Goal: Information Seeking & Learning: Understand process/instructions

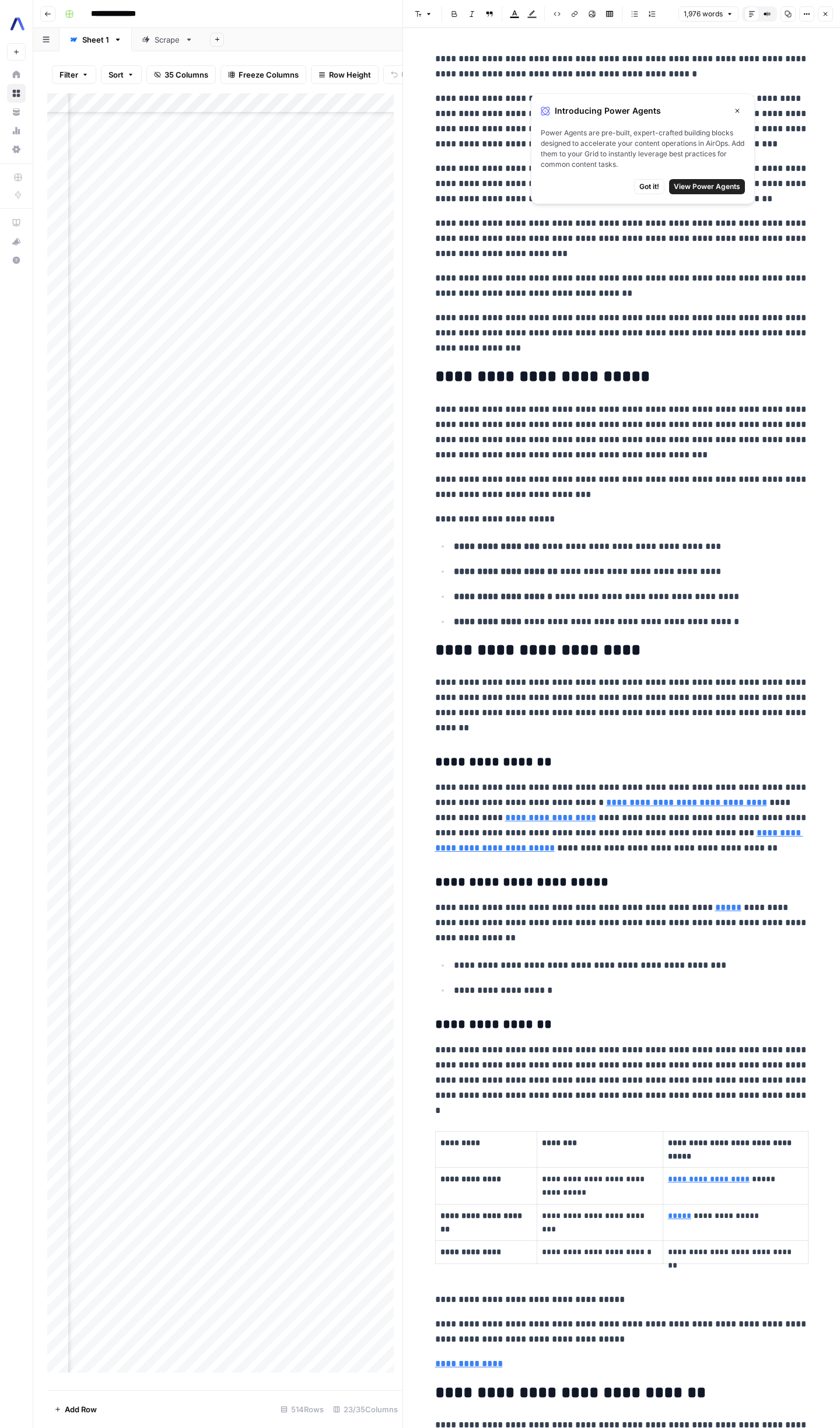
click at [649, 184] on span "Got it!" at bounding box center [649, 187] width 20 height 11
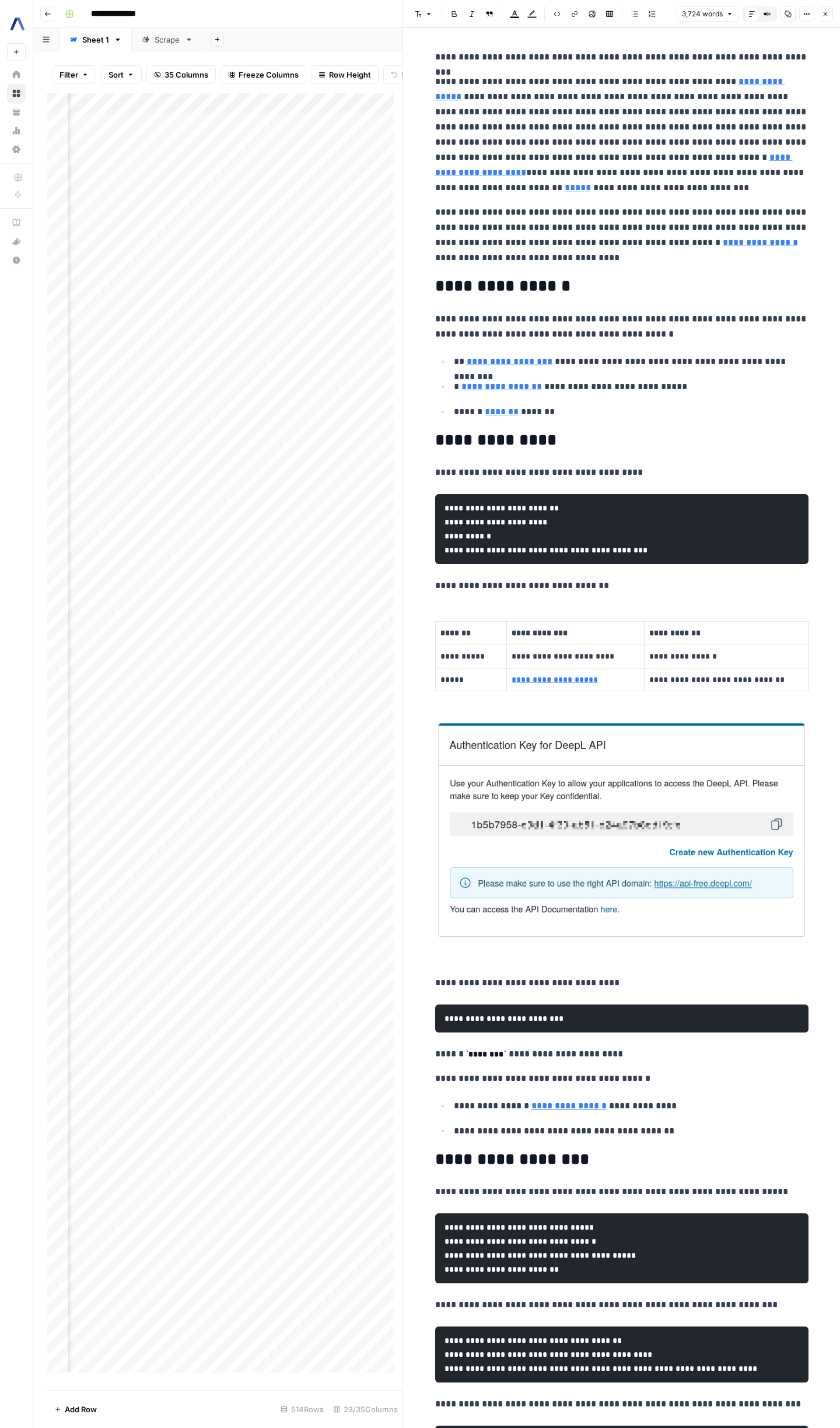
scroll to position [2, 0]
click at [769, 13] on icon "button" at bounding box center [769, 14] width 2 height 2
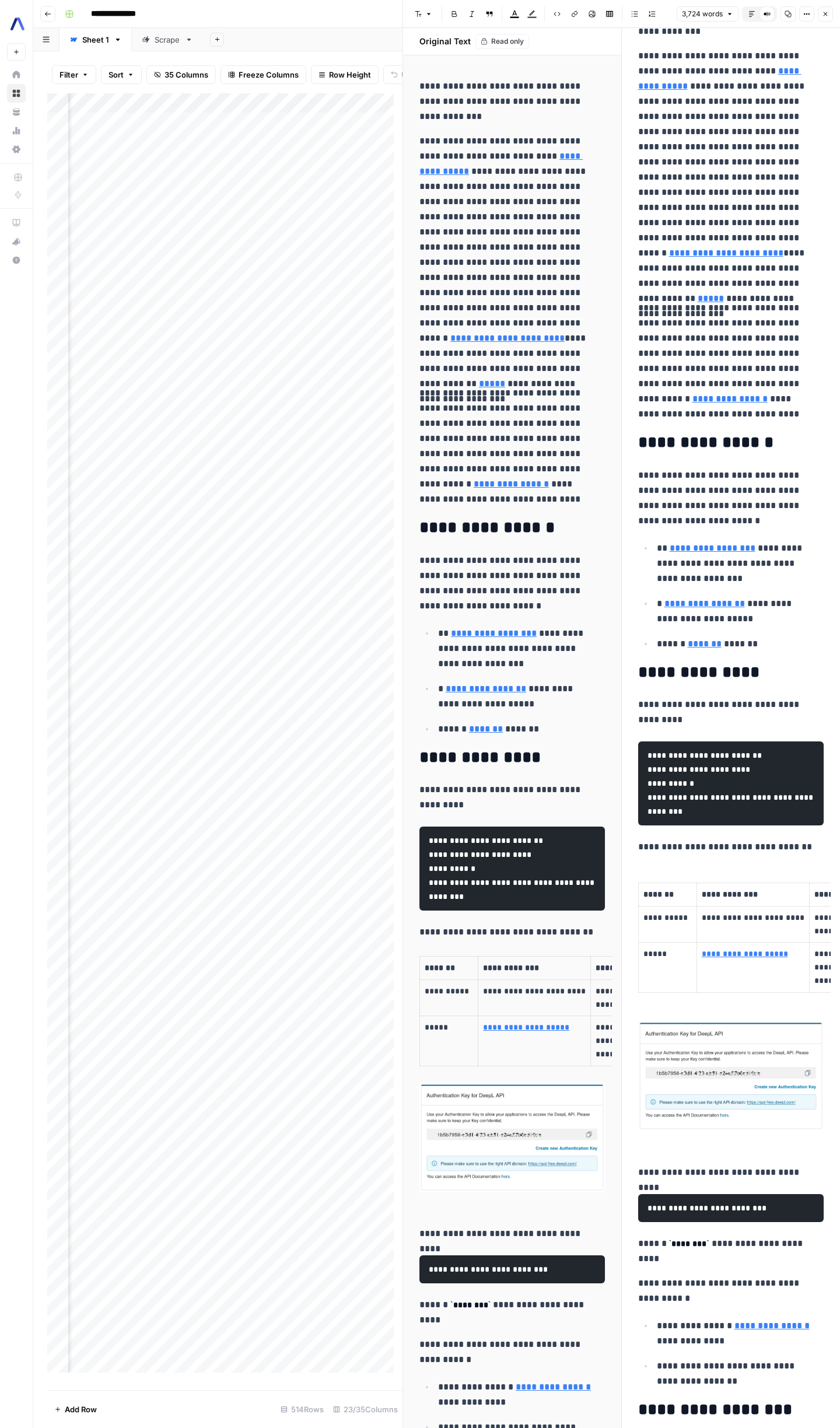
scroll to position [0, 0]
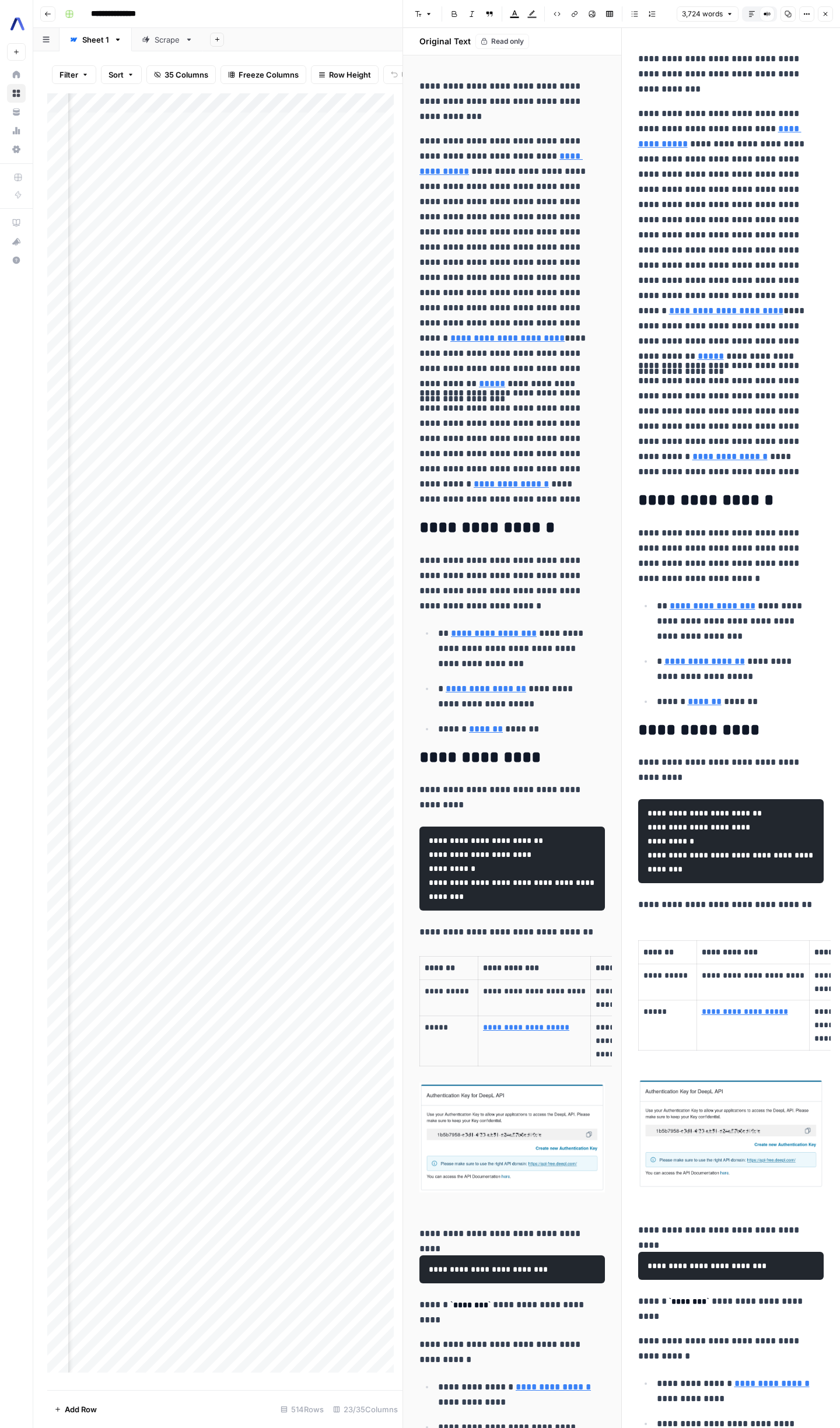
click at [759, 15] on div "Default Editor Compare Old vs New Content" at bounding box center [759, 14] width 35 height 15
click at [769, 13] on icon at bounding box center [769, 14] width 2 height 2
click at [802, 18] on button "Options" at bounding box center [807, 14] width 15 height 15
click at [762, 19] on div "Compare Old vs New Content" at bounding box center [767, 14] width 15 height 15
click at [782, 12] on button "Copy" at bounding box center [789, 14] width 15 height 15
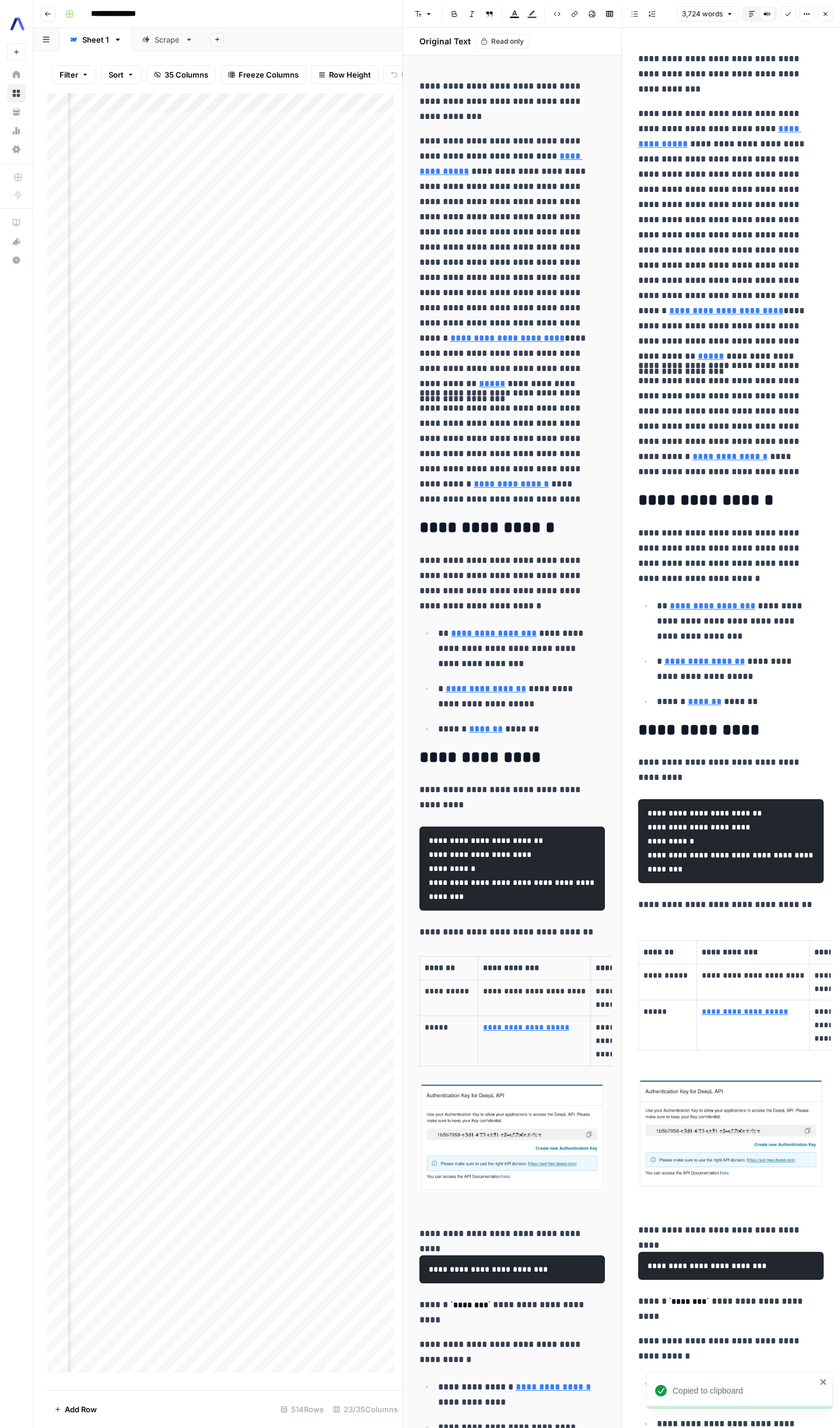
click at [782, 12] on button "Copy" at bounding box center [789, 14] width 15 height 15
click at [752, 13] on icon "button" at bounding box center [752, 14] width 6 height 6
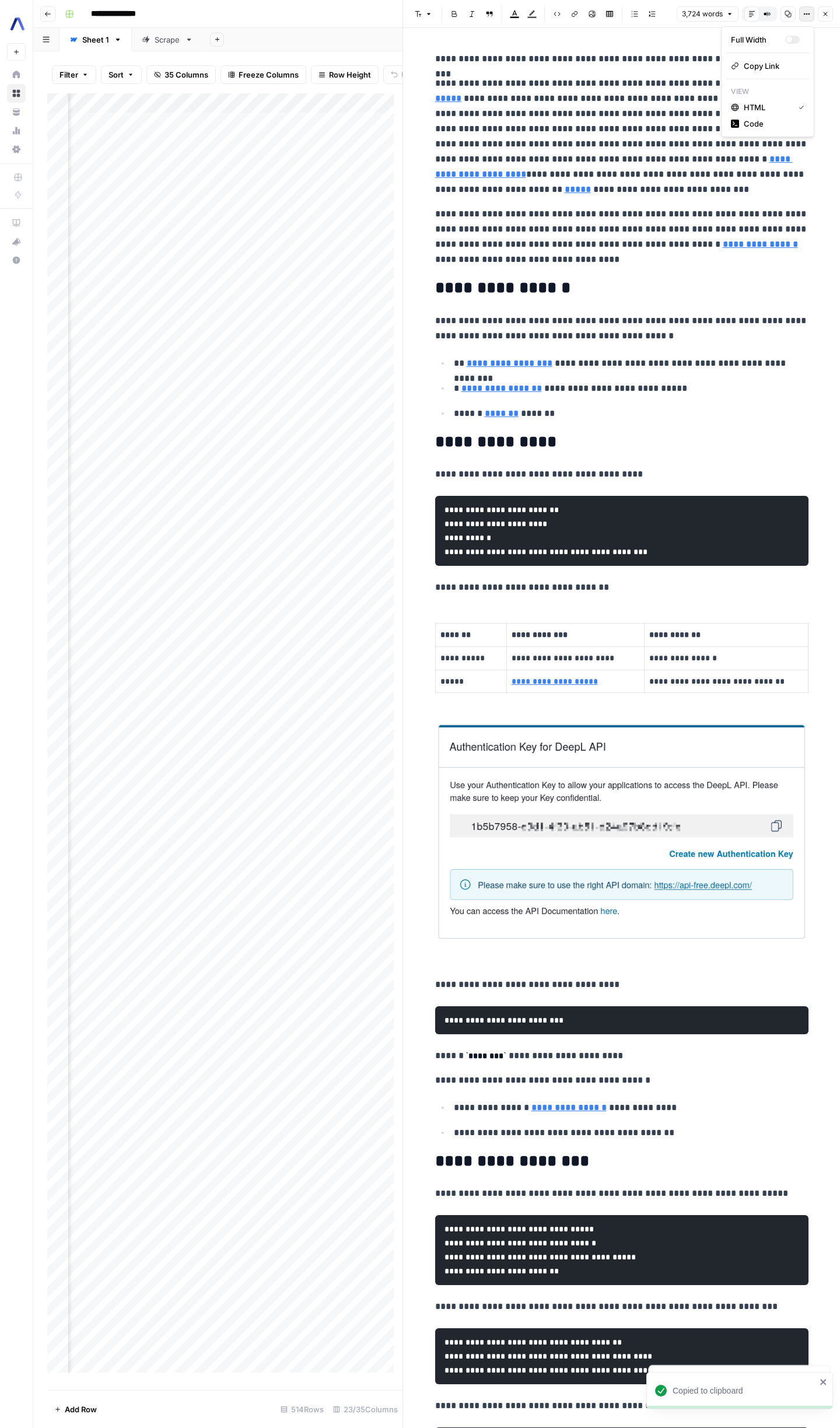
click at [805, 15] on icon "button" at bounding box center [806, 14] width 7 height 7
click at [759, 121] on span "Code" at bounding box center [772, 123] width 56 height 12
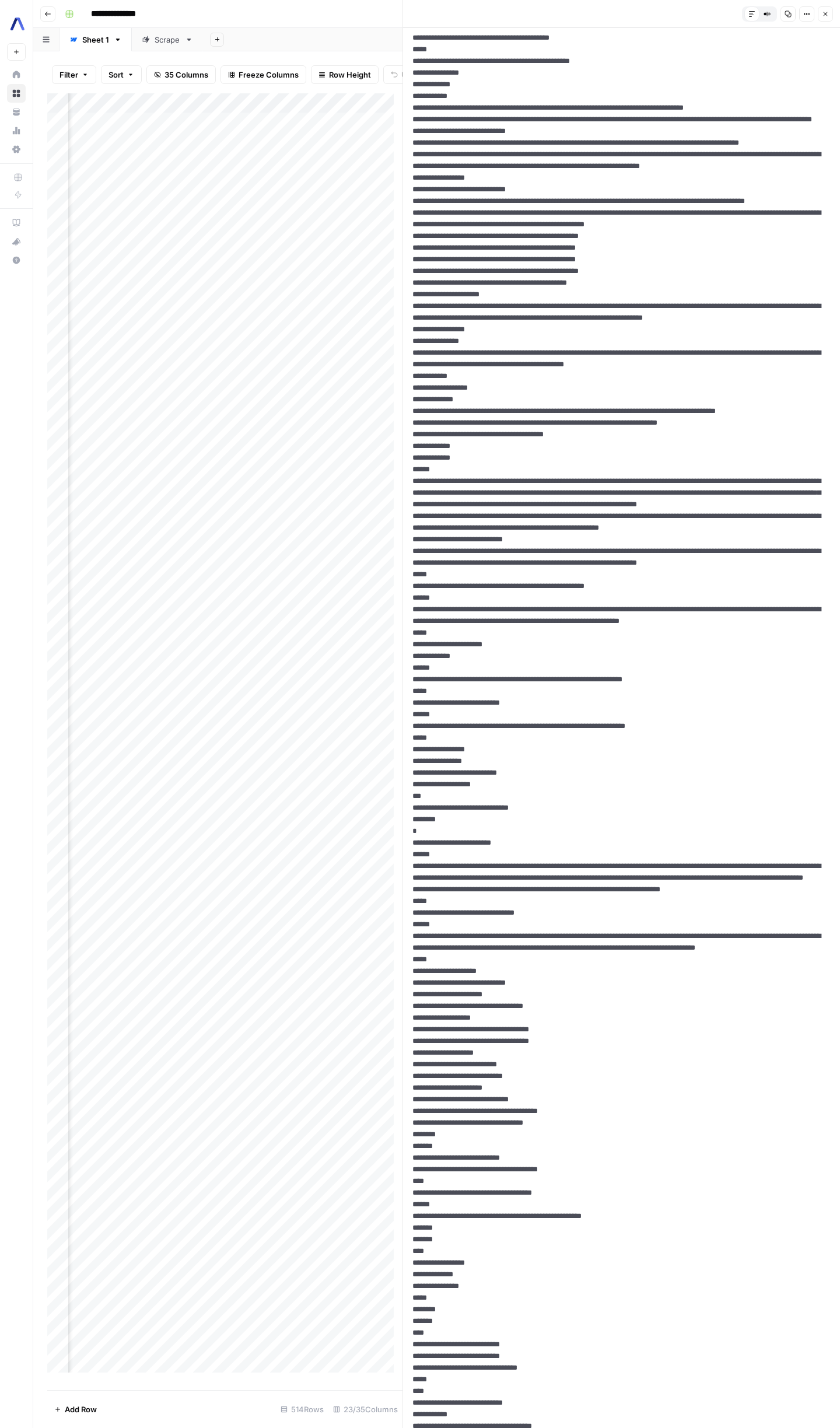
scroll to position [1101, 0]
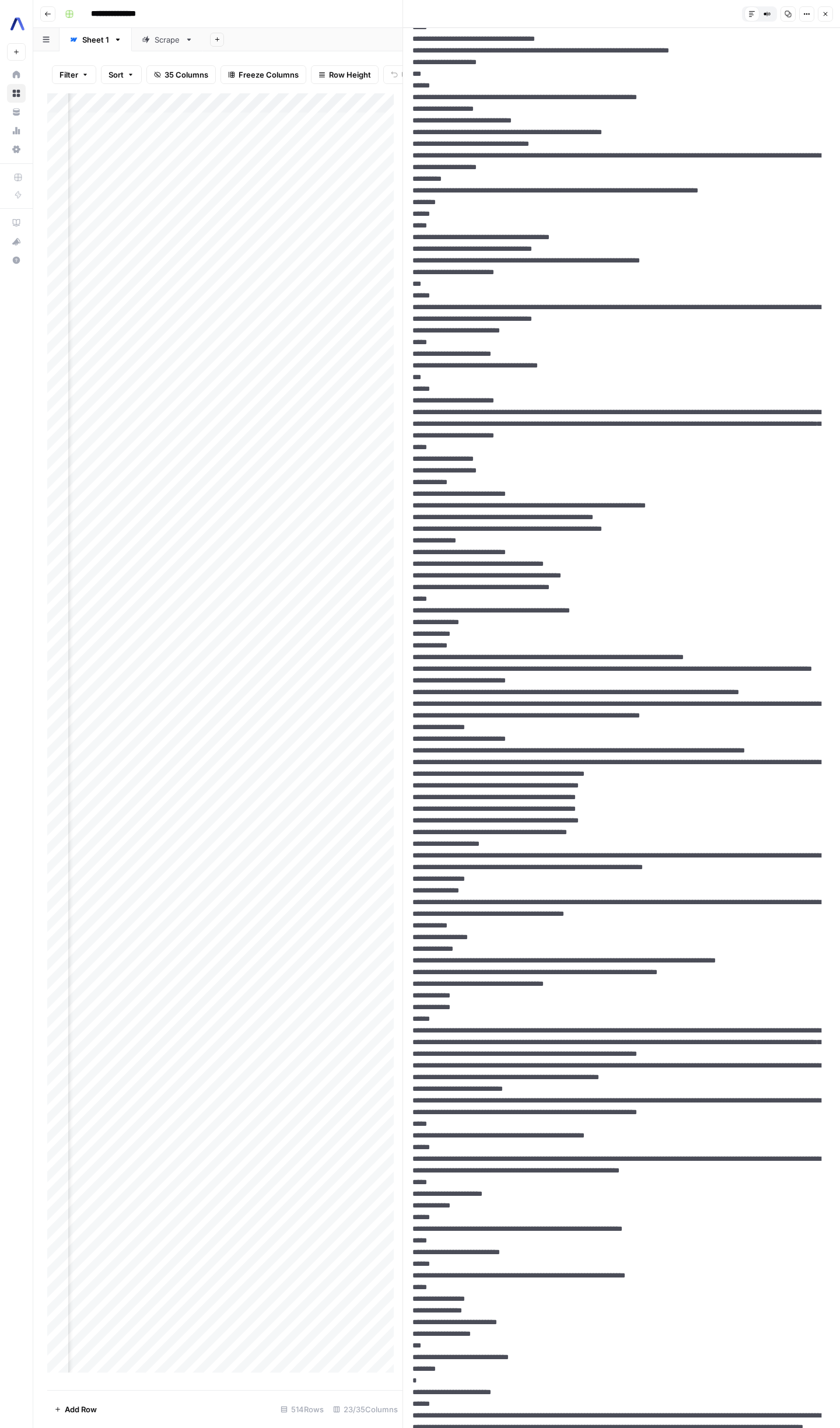
click at [765, 11] on icon "button" at bounding box center [767, 14] width 7 height 7
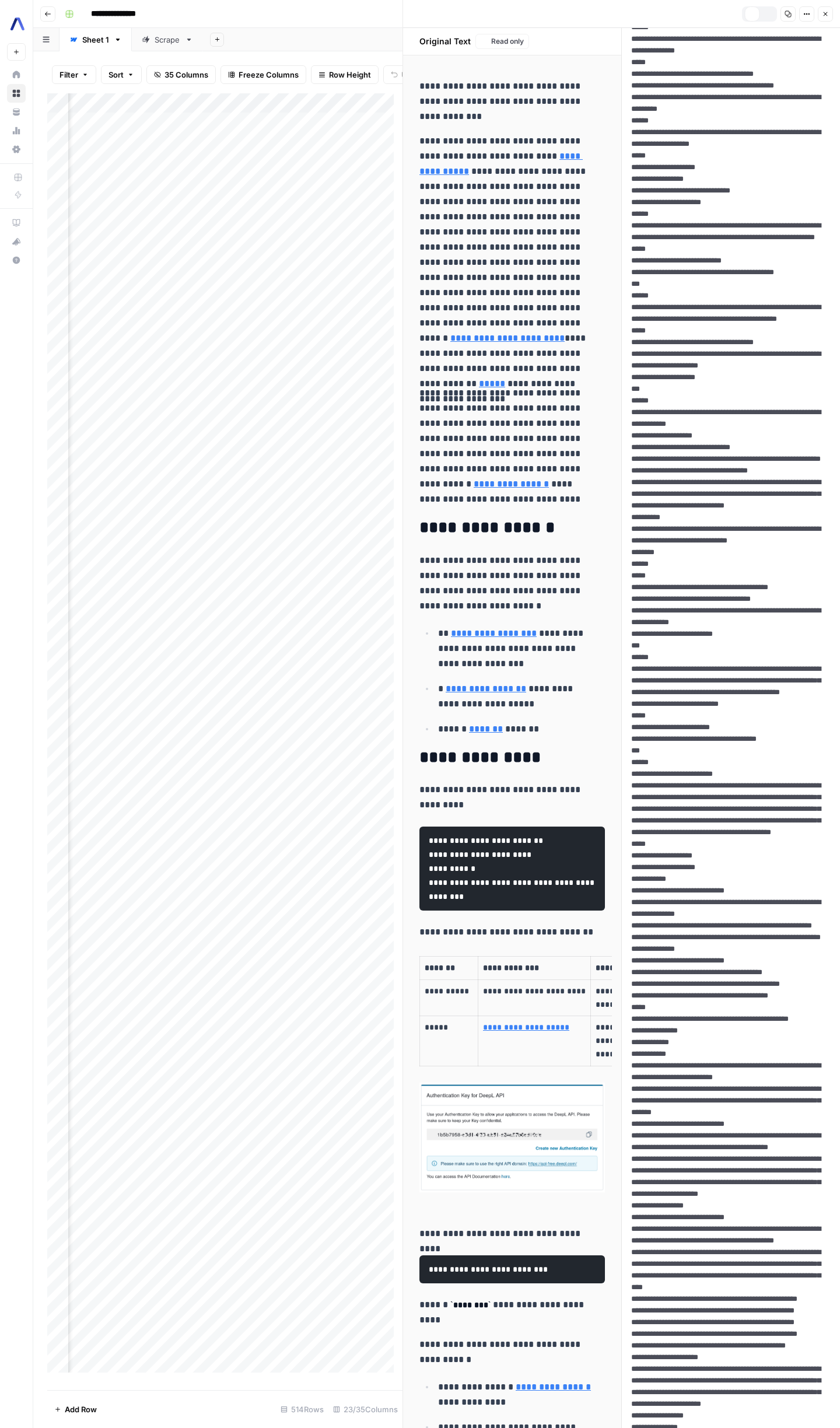
scroll to position [1124, 0]
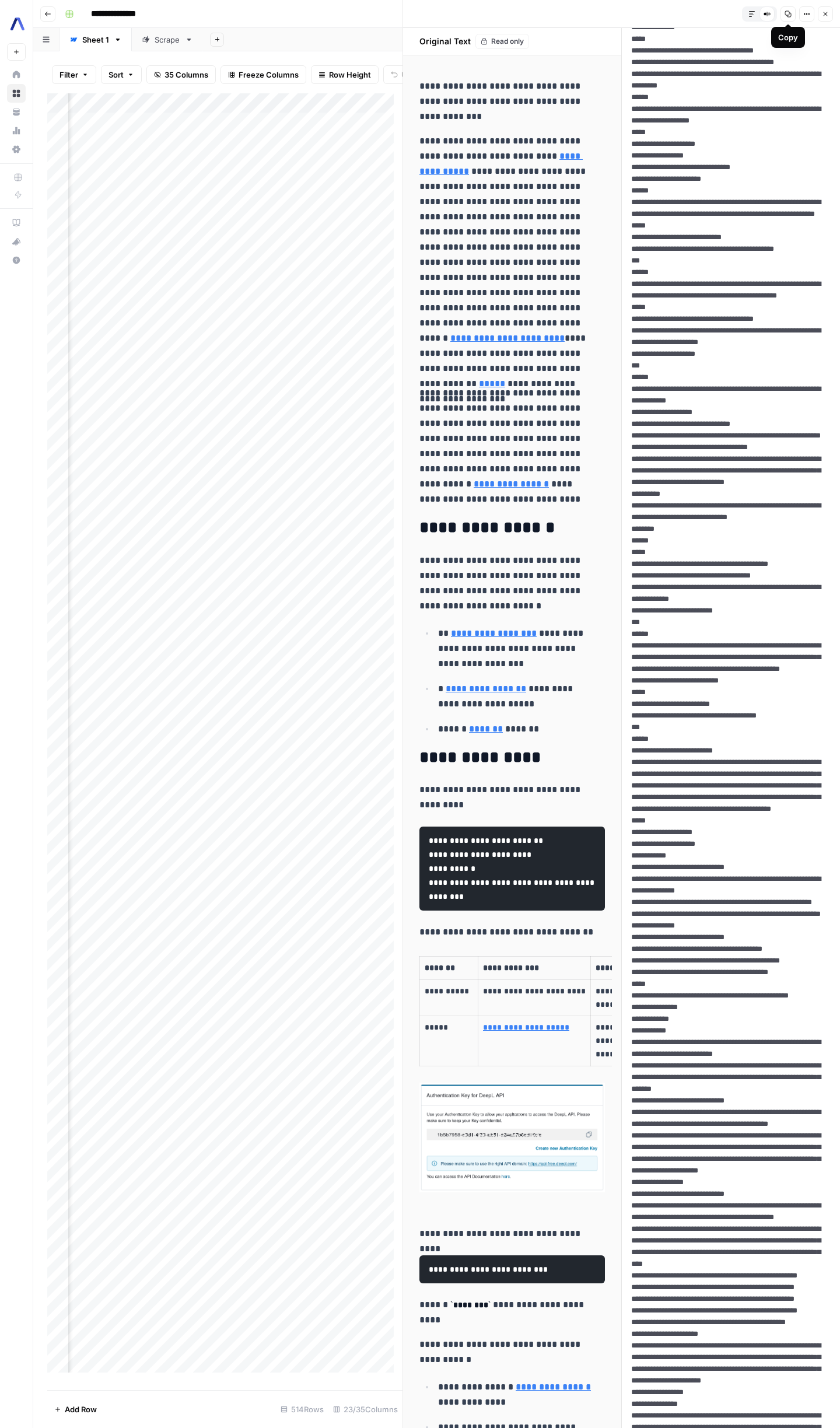
click at [749, 17] on icon "button" at bounding box center [752, 14] width 7 height 7
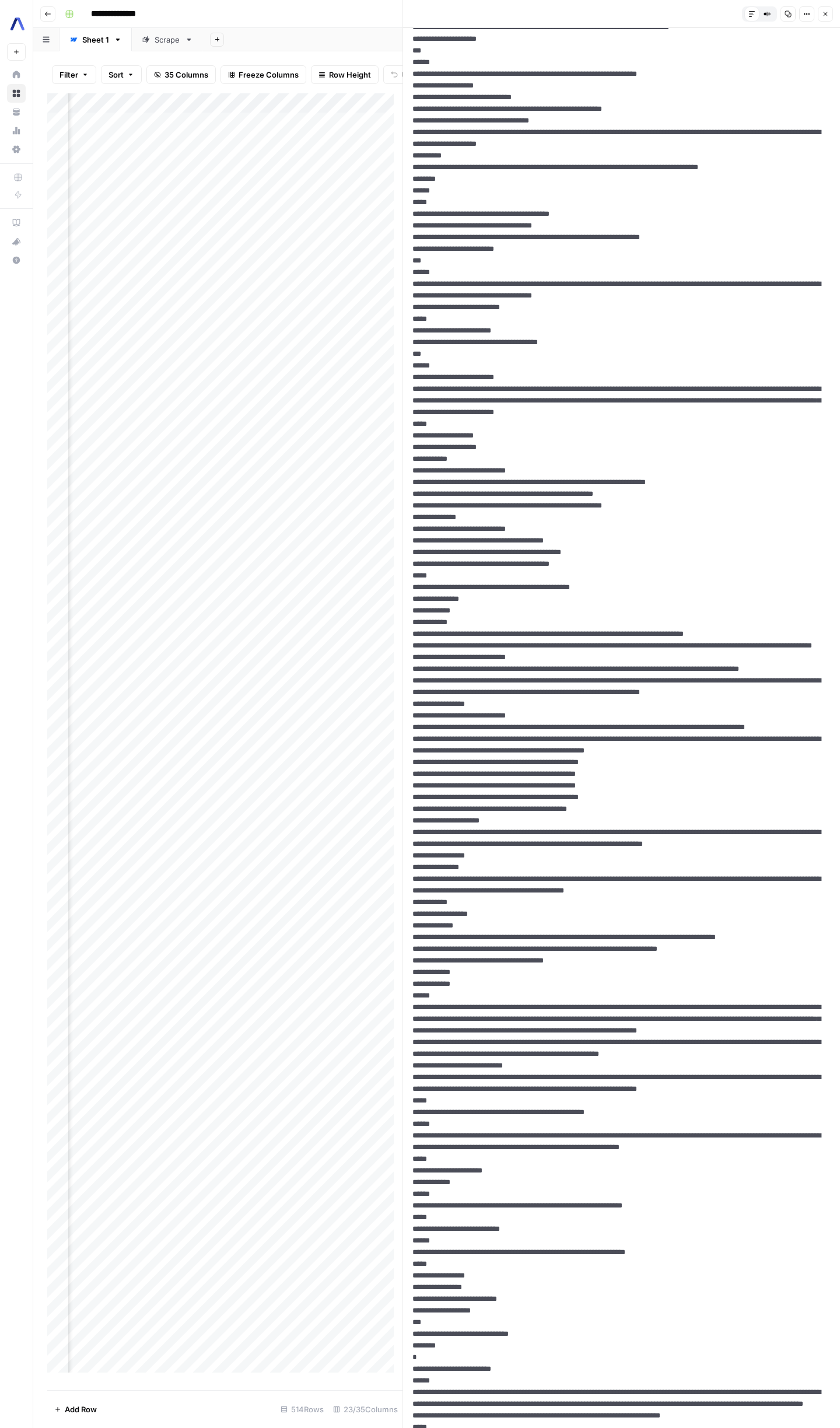
click at [769, 14] on icon "button" at bounding box center [767, 14] width 7 height 7
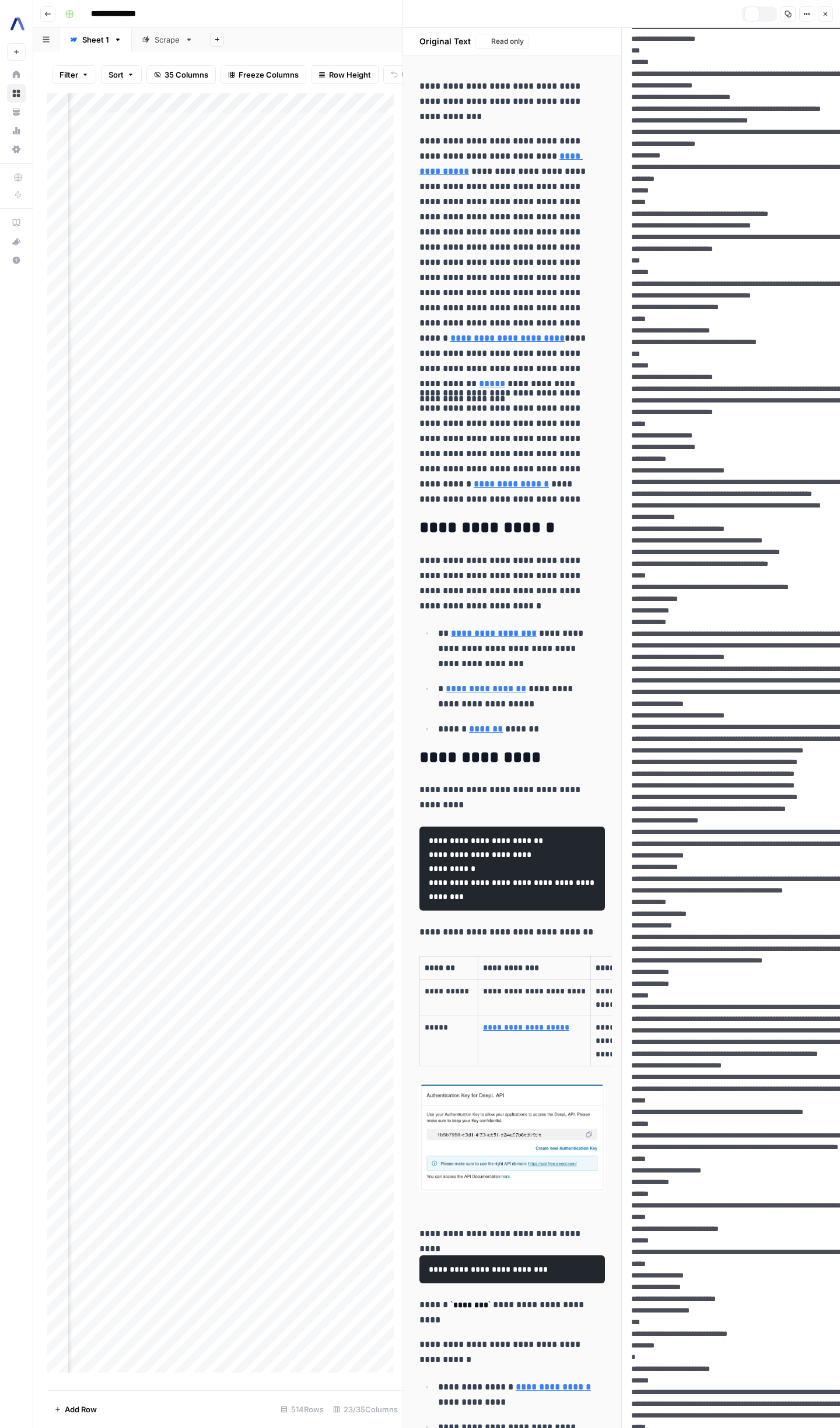
scroll to position [1147, 0]
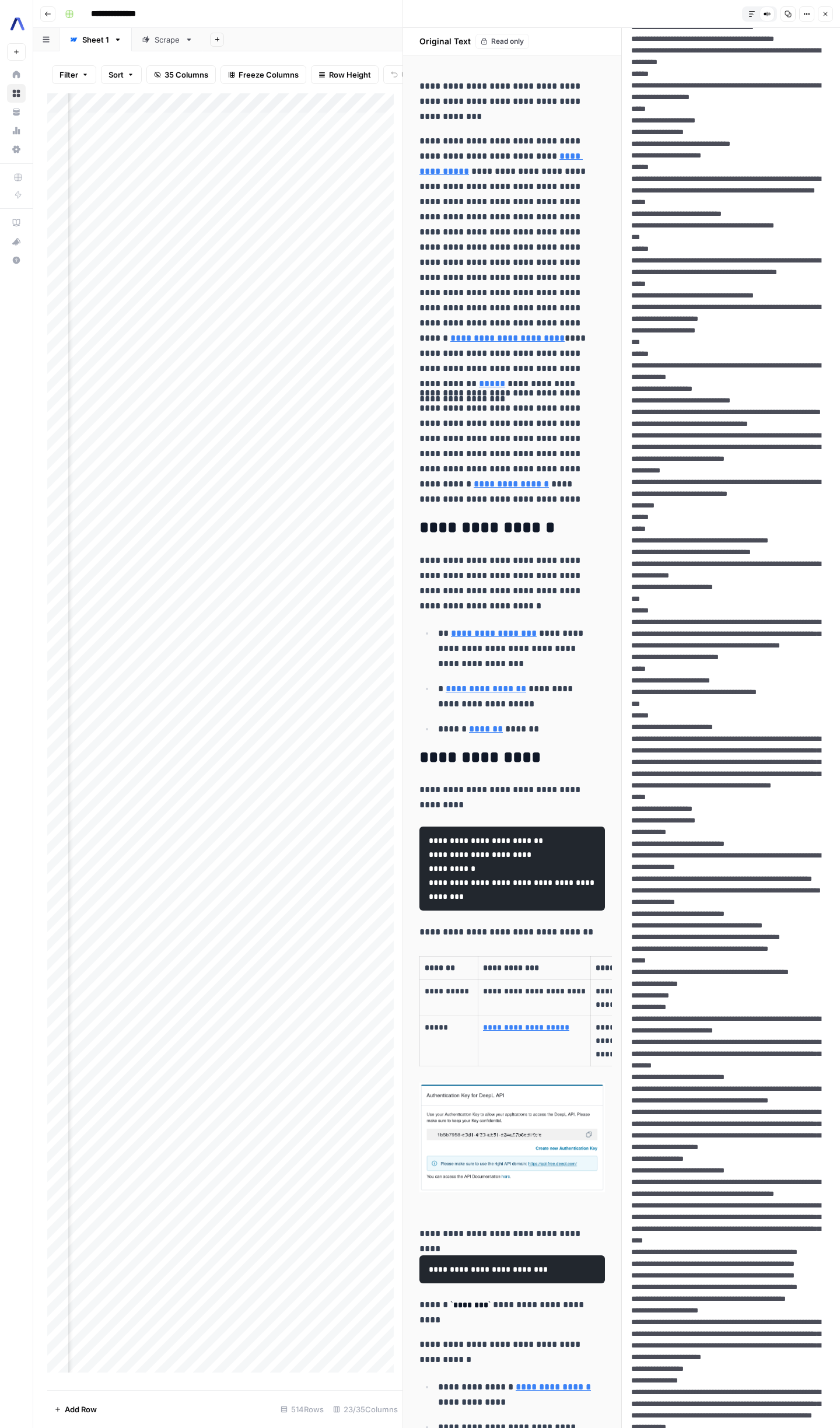
click at [783, 12] on button "Copy" at bounding box center [789, 14] width 15 height 15
click at [772, 18] on div "Compare Old vs New Content" at bounding box center [767, 14] width 15 height 15
click at [749, 13] on icon "button" at bounding box center [752, 14] width 7 height 7
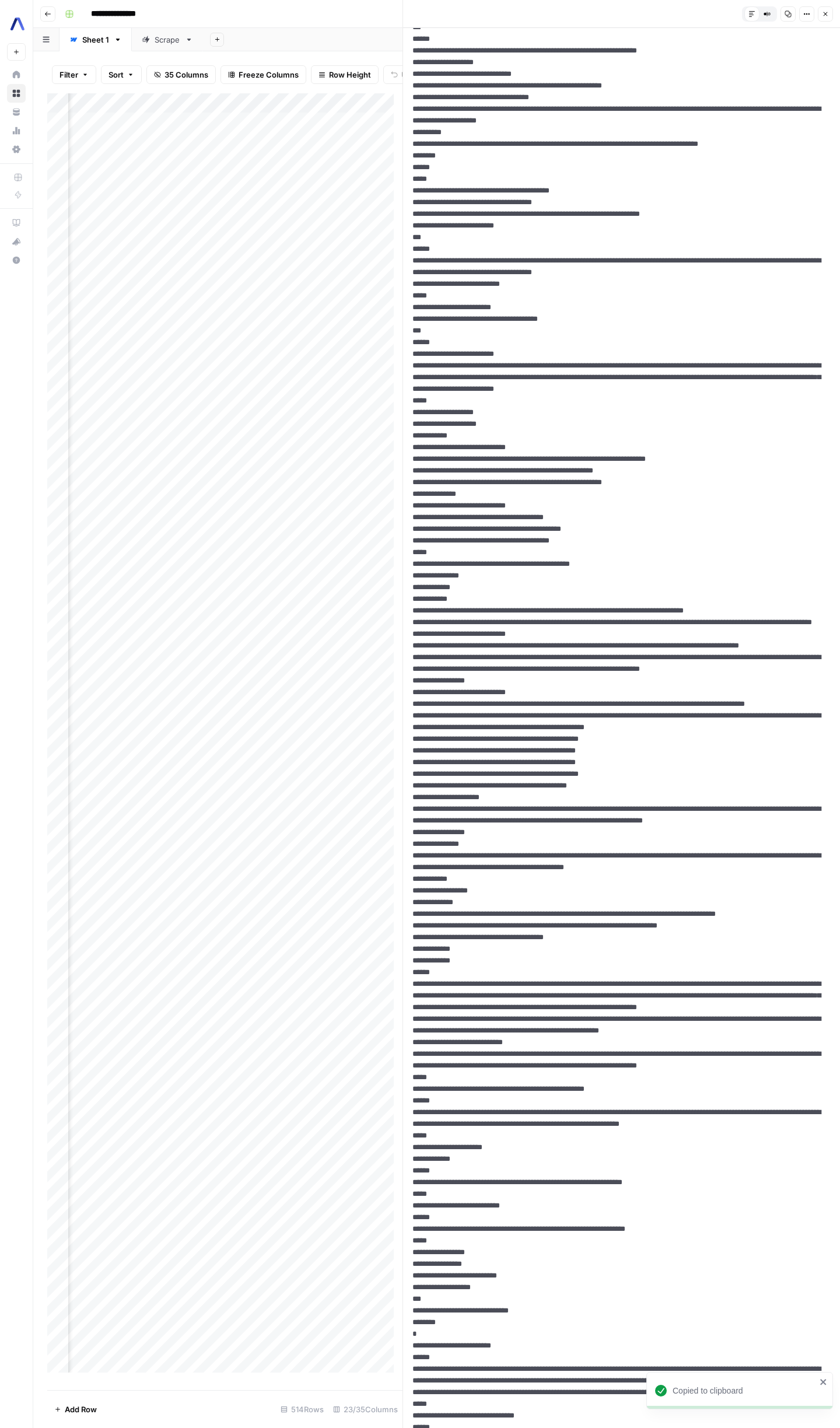
click at [783, 12] on button "Copy" at bounding box center [789, 14] width 15 height 15
click at [802, 15] on button "Options" at bounding box center [807, 14] width 15 height 15
click at [749, 88] on span "HTML" at bounding box center [772, 91] width 56 height 12
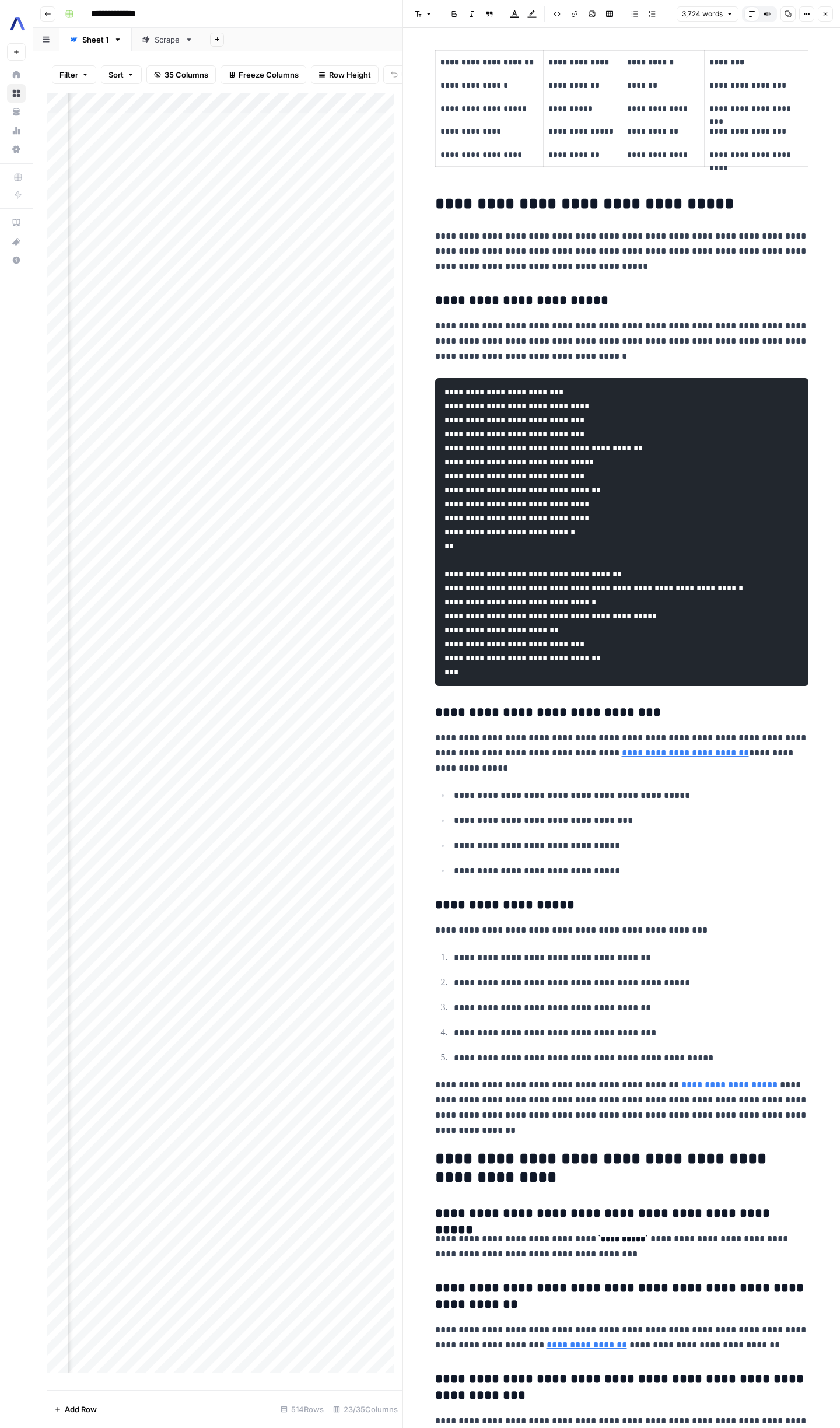
scroll to position [13635, 0]
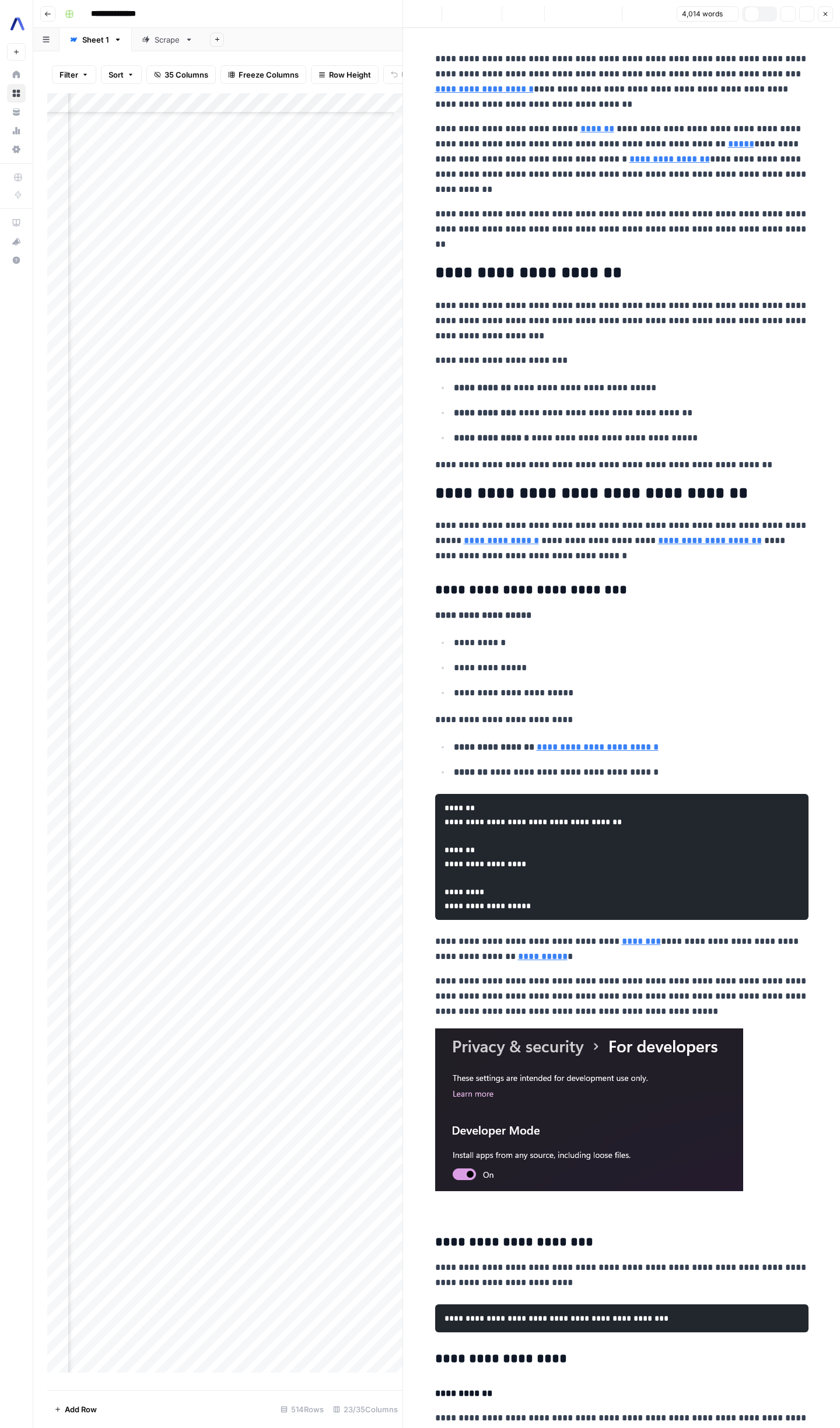
type input "**********"
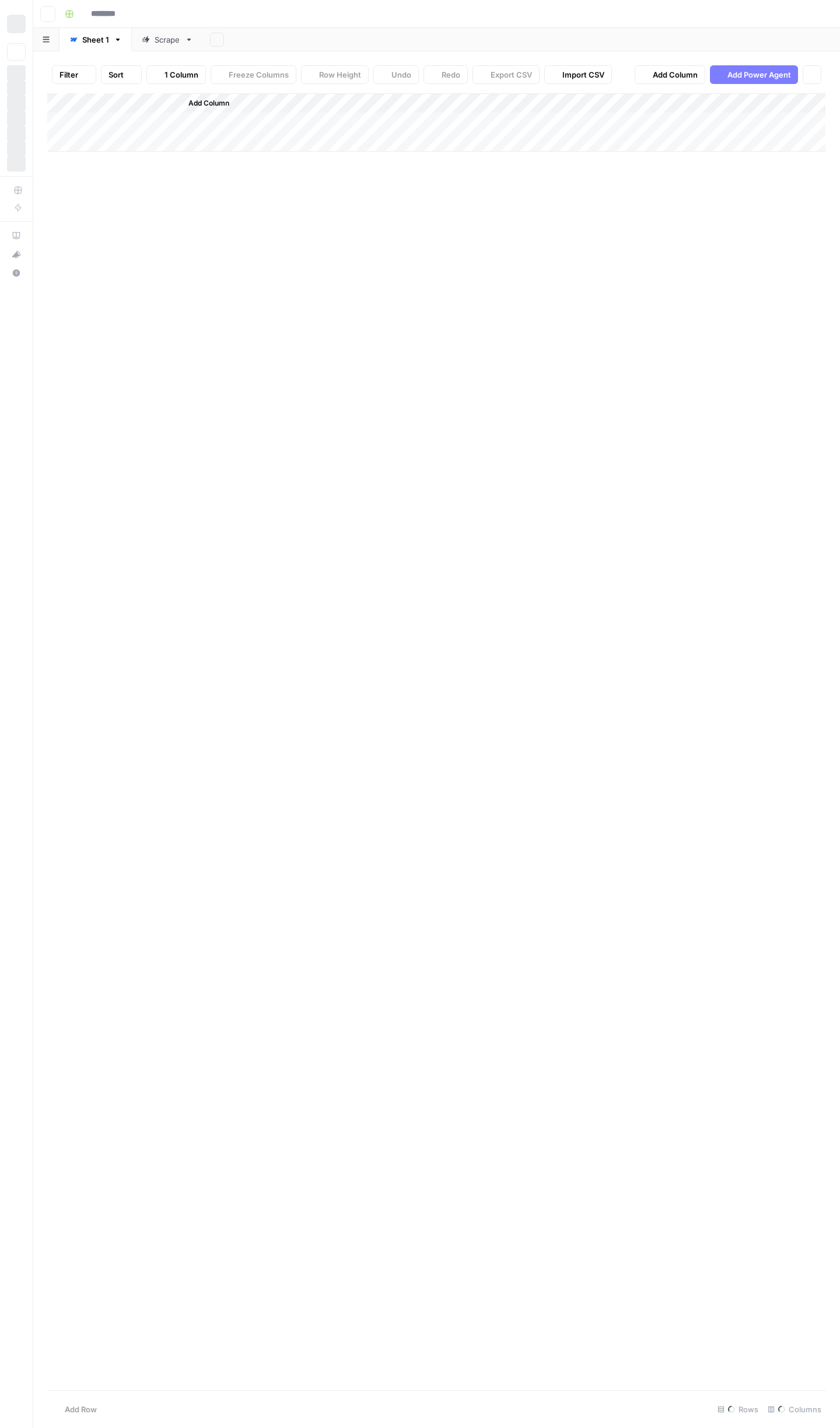
type input "**********"
